Goal: Task Accomplishment & Management: Manage account settings

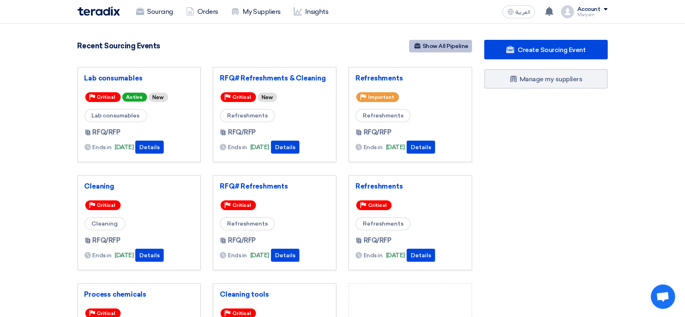
click at [427, 44] on link "Show All Pipeline" at bounding box center [440, 46] width 63 height 13
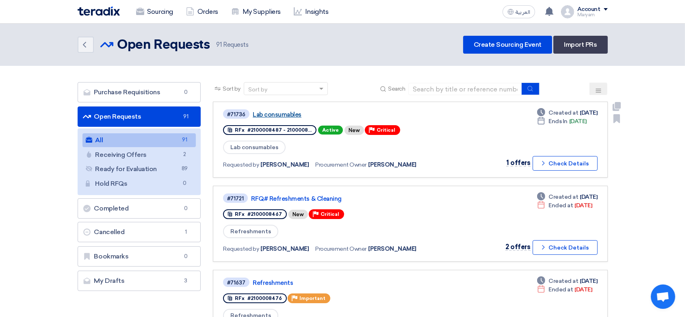
click at [261, 115] on link "Lab consumables" at bounding box center [354, 114] width 203 height 7
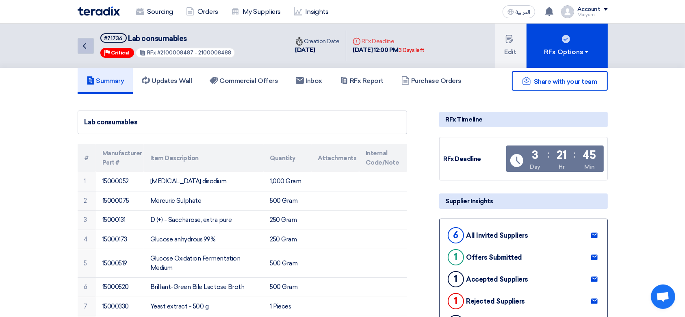
click at [91, 40] on link "Back" at bounding box center [86, 46] width 16 height 16
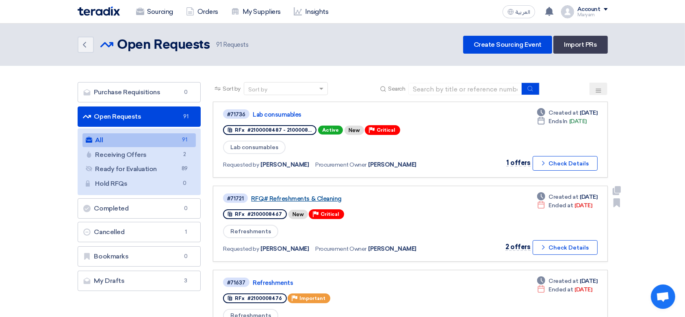
click at [274, 196] on link "RFQ# Refreshments & Cleaning" at bounding box center [352, 198] width 203 height 7
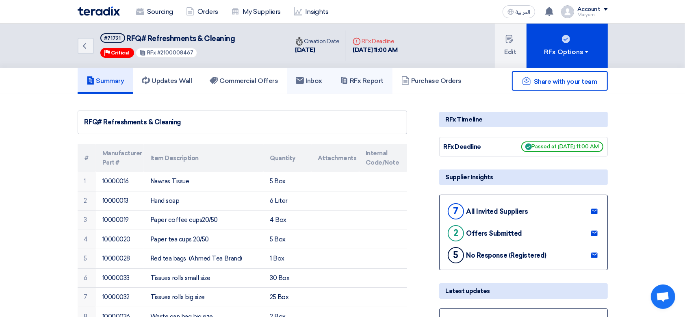
drag, startPoint x: 369, startPoint y: 82, endPoint x: 328, endPoint y: 89, distance: 41.7
click at [369, 82] on h5 "RFx Report" at bounding box center [361, 81] width 43 height 8
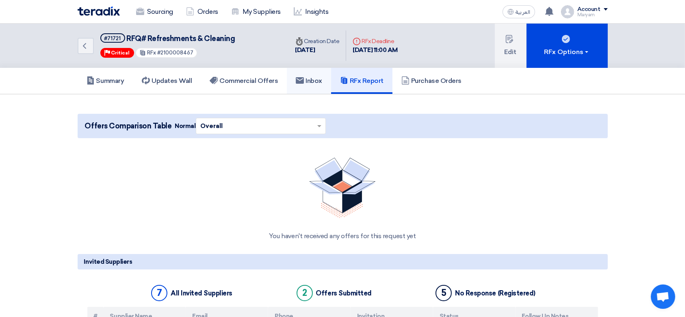
click at [301, 87] on link "Inbox" at bounding box center [309, 81] width 44 height 26
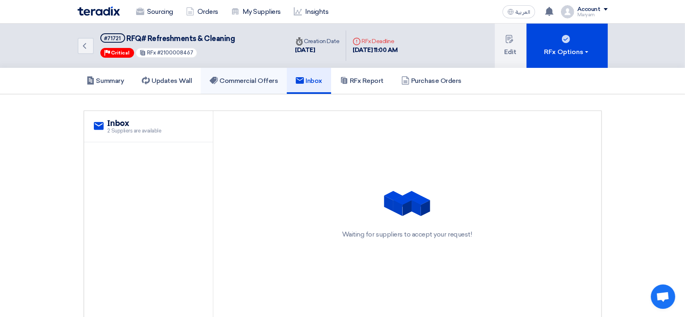
click at [267, 85] on link "Commercial Offers" at bounding box center [244, 81] width 86 height 26
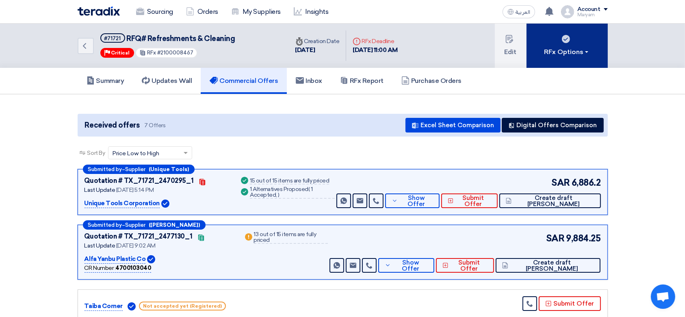
click at [544, 48] on div "RFx Options" at bounding box center [567, 52] width 46 height 10
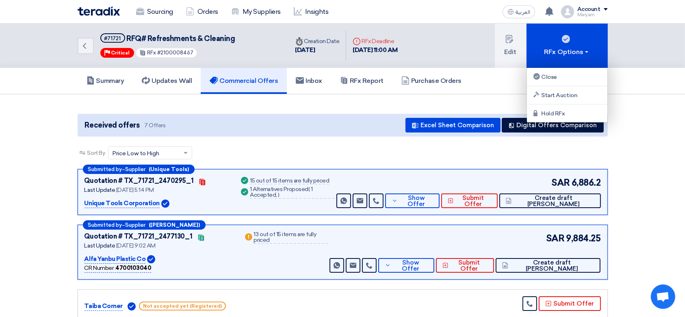
click at [498, 98] on section "Received offers 7 Offers Excel Sheet Comparison Digital Offers Comparison Sort …" at bounding box center [342, 304] width 685 height 421
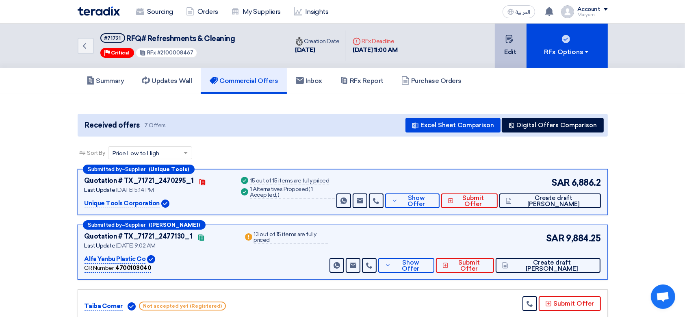
click at [510, 39] on icon at bounding box center [509, 39] width 8 height 8
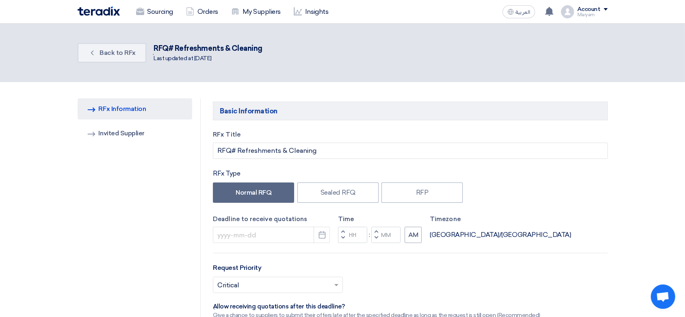
type input "[DATE]"
type input "11"
type input "00"
click at [319, 239] on icon "Pick a date" at bounding box center [322, 235] width 8 height 8
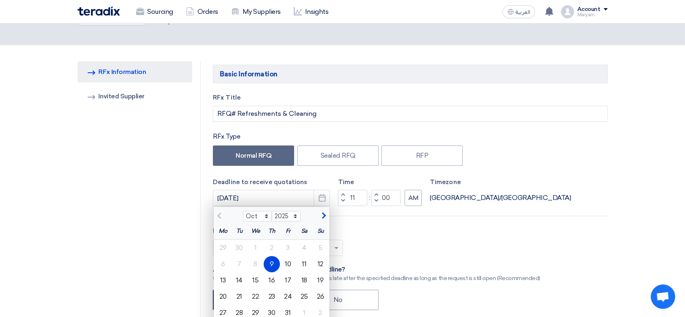
scroll to position [54, 0]
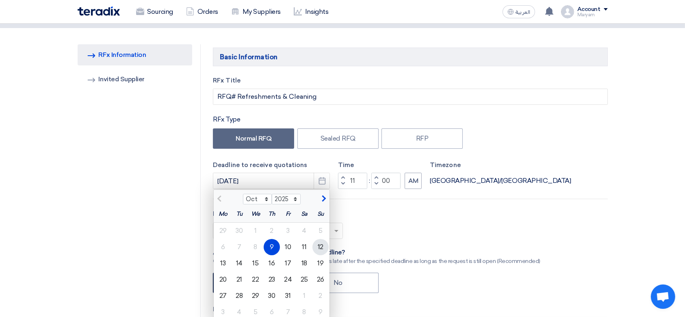
click at [320, 247] on div "12" at bounding box center [320, 247] width 16 height 16
type input "[DATE]"
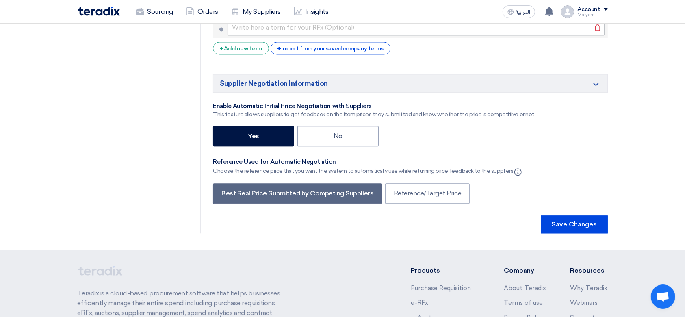
scroll to position [1896, 0]
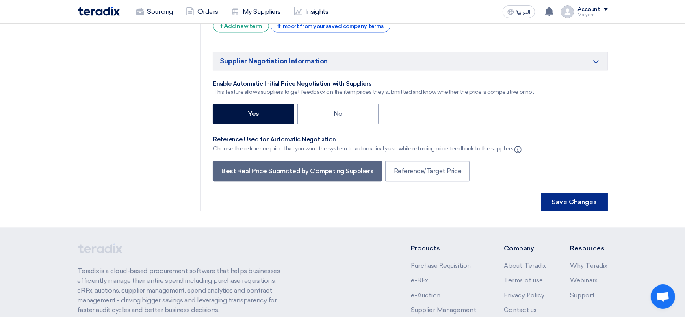
click at [552, 193] on button "Save Changes" at bounding box center [574, 202] width 67 height 18
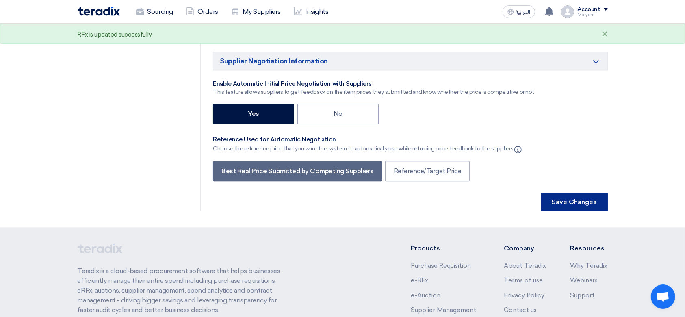
scroll to position [0, 0]
